Goal: Task Accomplishment & Management: Use online tool/utility

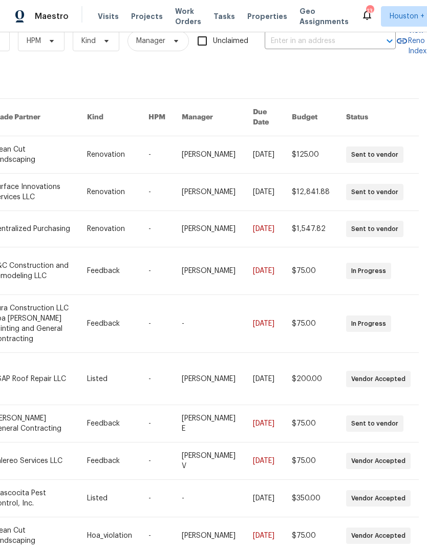
scroll to position [23, 168]
click at [328, 45] on input "text" at bounding box center [316, 41] width 102 height 16
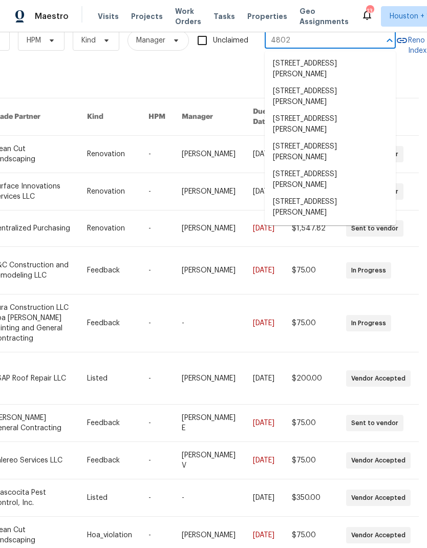
type input "4802 s"
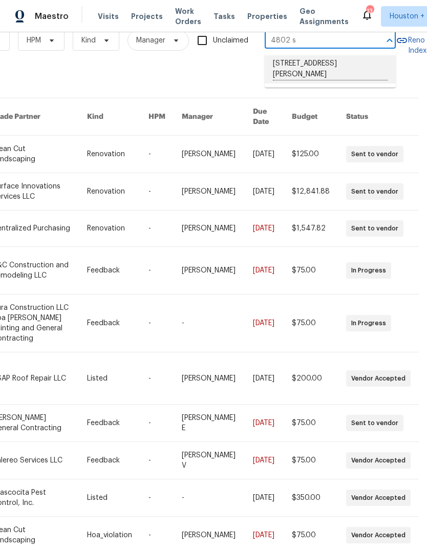
click at [364, 72] on li "[STREET_ADDRESS][PERSON_NAME]" at bounding box center [330, 69] width 131 height 28
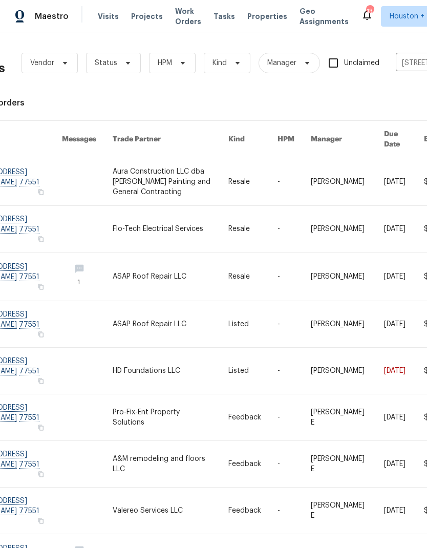
scroll to position [0, 38]
click at [118, 260] on link at bounding box center [170, 276] width 116 height 48
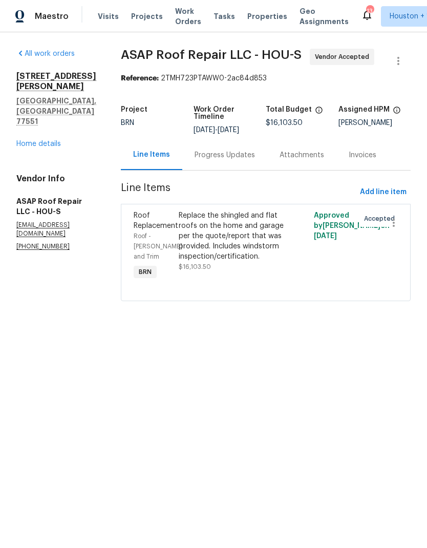
click at [6, 161] on div "All work orders [STREET_ADDRESS][PERSON_NAME] Home details Vendor Info ASAP Roo…" at bounding box center [213, 181] width 427 height 298
click at [253, 243] on div "Replace the shingled and flat roofs on the home and garage per the quote/report…" at bounding box center [232, 235] width 107 height 51
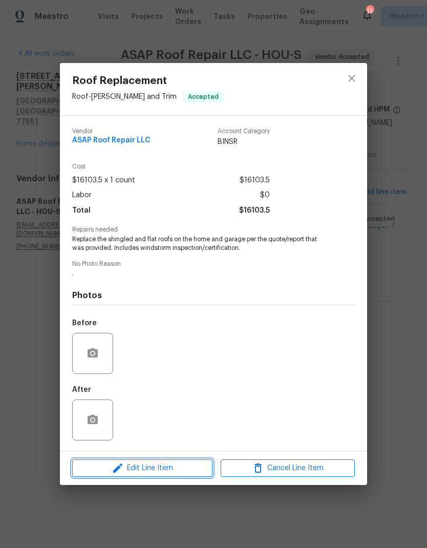
click at [111, 465] on span "Edit Line Item" at bounding box center [142, 468] width 134 height 13
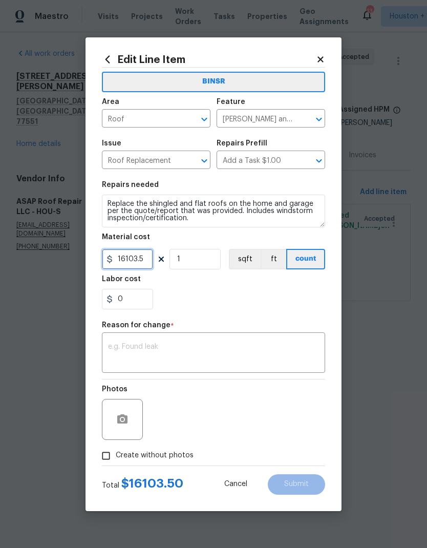
click at [134, 260] on input "16103.5" at bounding box center [127, 259] width 51 height 20
click at [134, 259] on input "16103.5" at bounding box center [127, 259] width 51 height 20
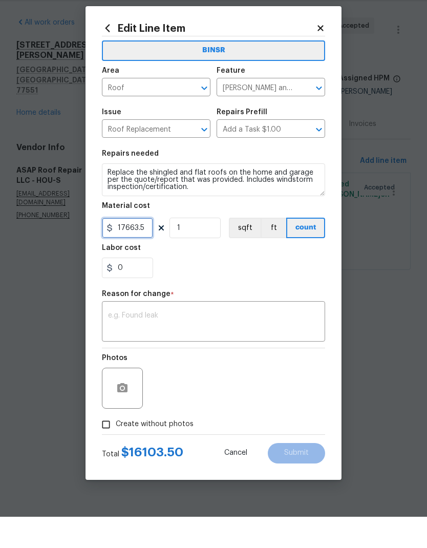
type input "17663.5"
click at [292, 343] on textarea at bounding box center [213, 354] width 211 height 22
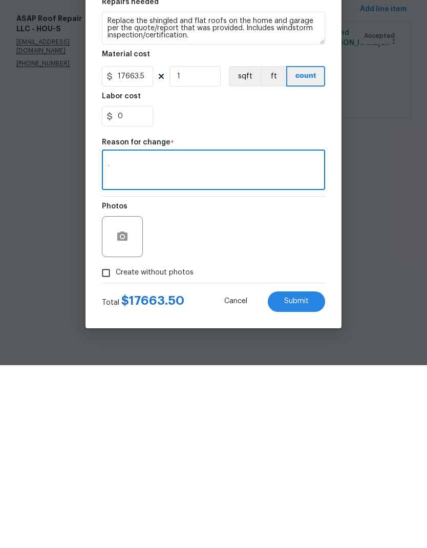
type textarea "."
click at [309, 474] on button "Submit" at bounding box center [296, 484] width 57 height 20
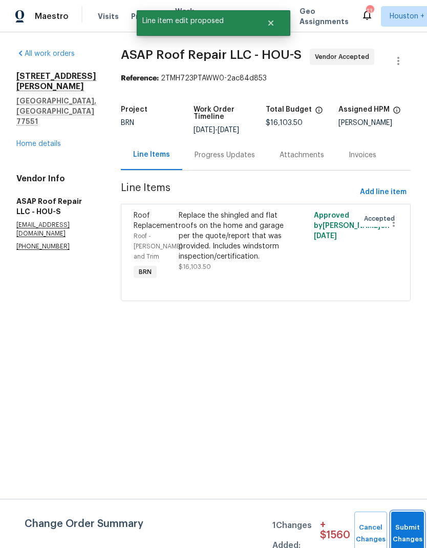
click at [411, 527] on button "Submit Changes" at bounding box center [407, 534] width 33 height 44
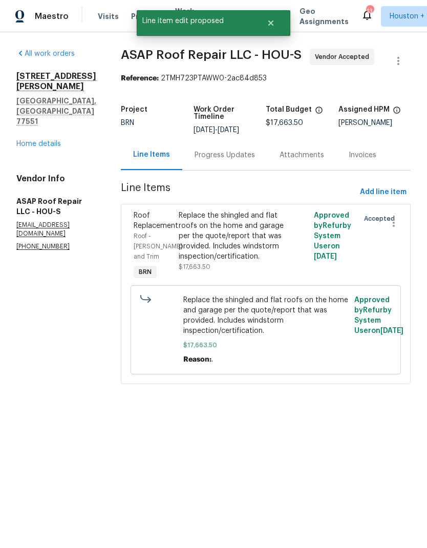
click at [26, 140] on link "Home details" at bounding box center [38, 143] width 45 height 7
